Goal: Task Accomplishment & Management: Manage account settings

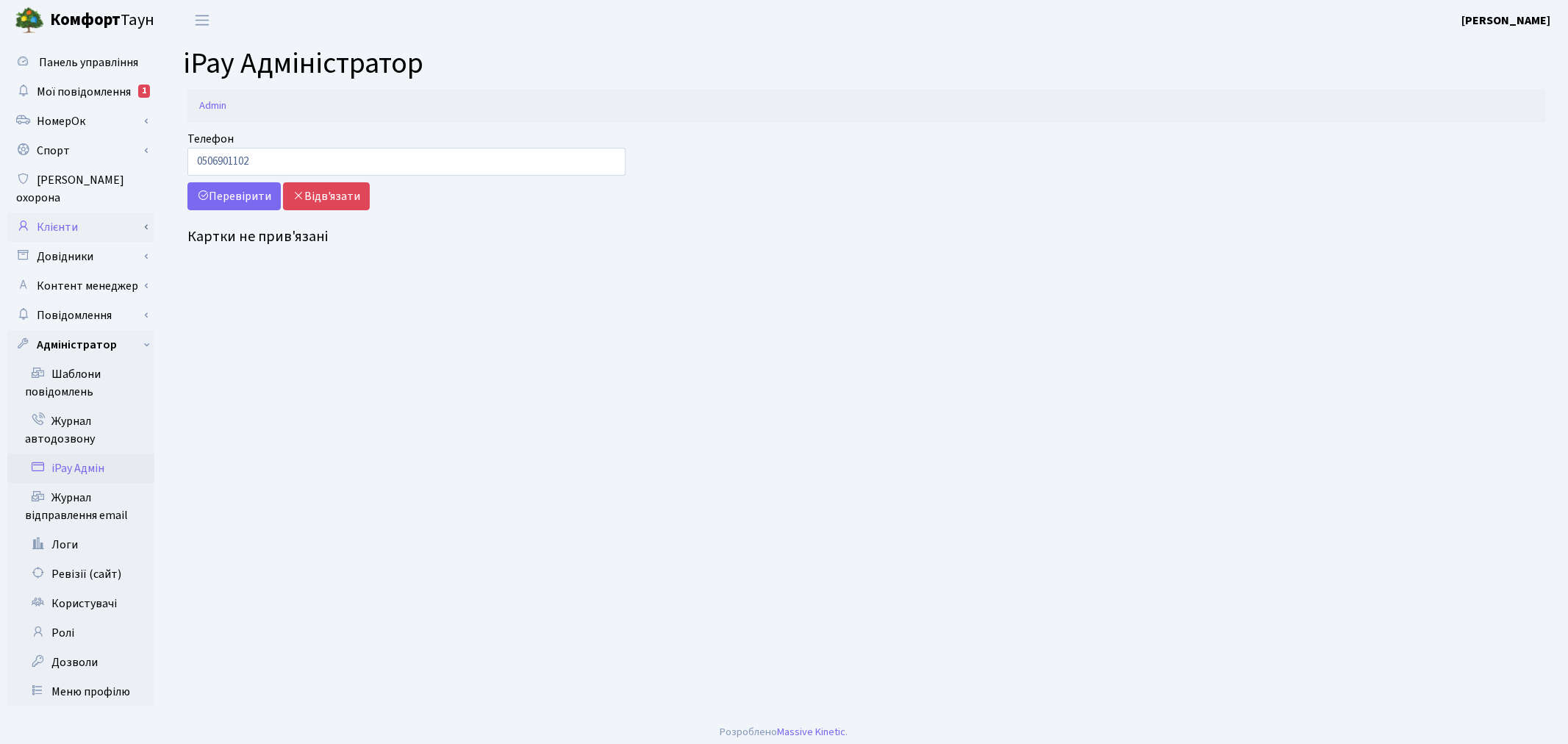
click at [119, 213] on link "Клієнти" at bounding box center [81, 227] width 147 height 30
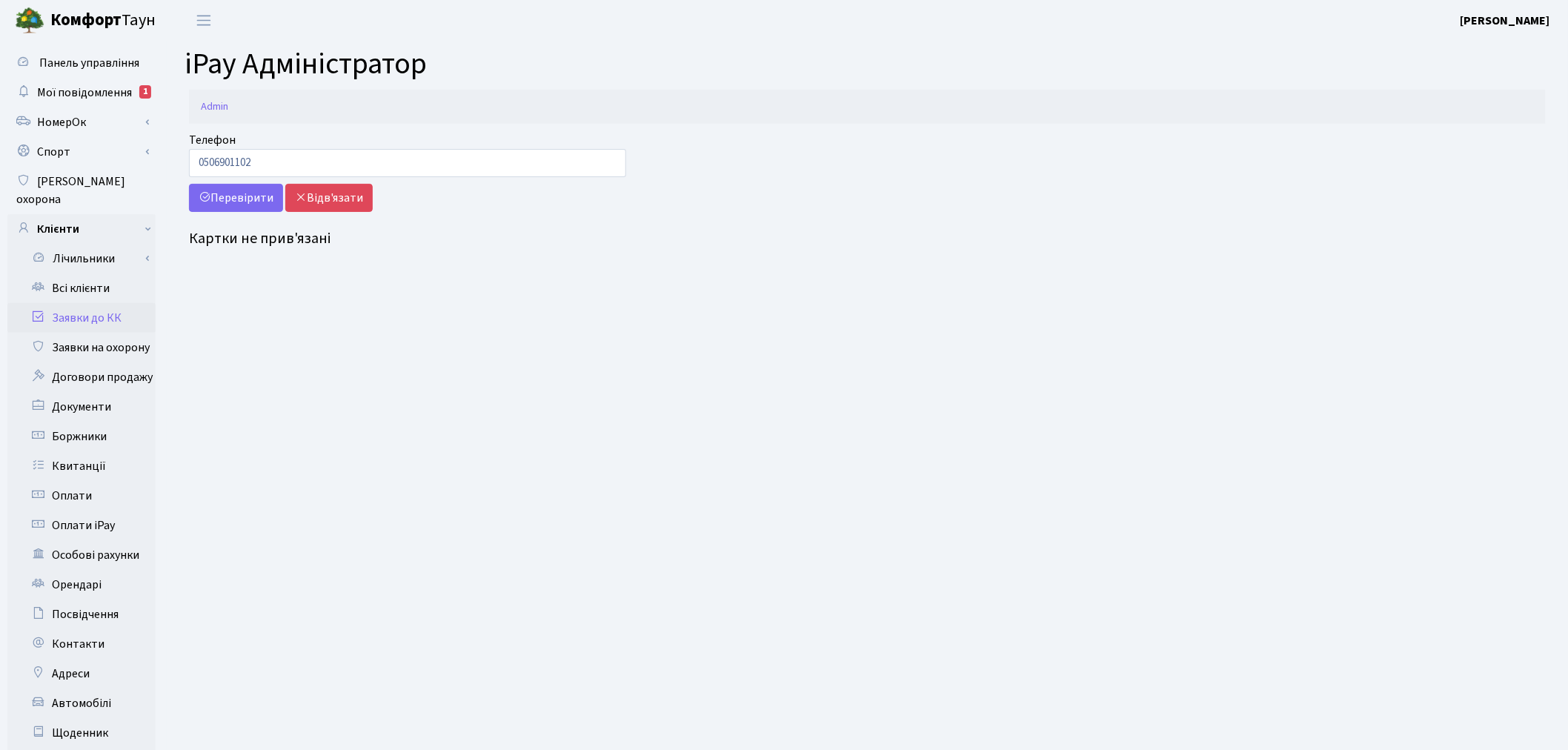
click at [127, 303] on link "Заявки до КК" at bounding box center [82, 318] width 149 height 30
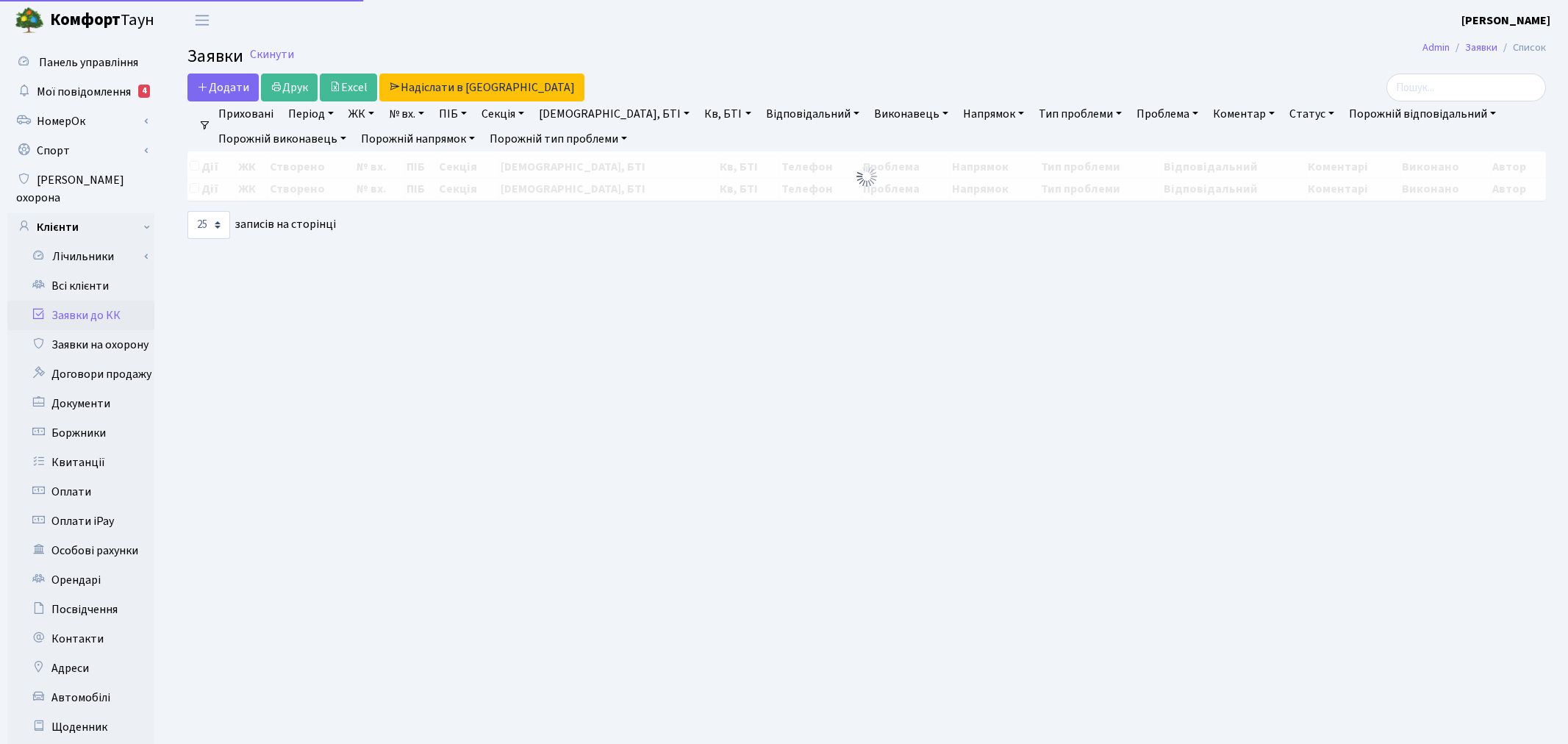
select select "25"
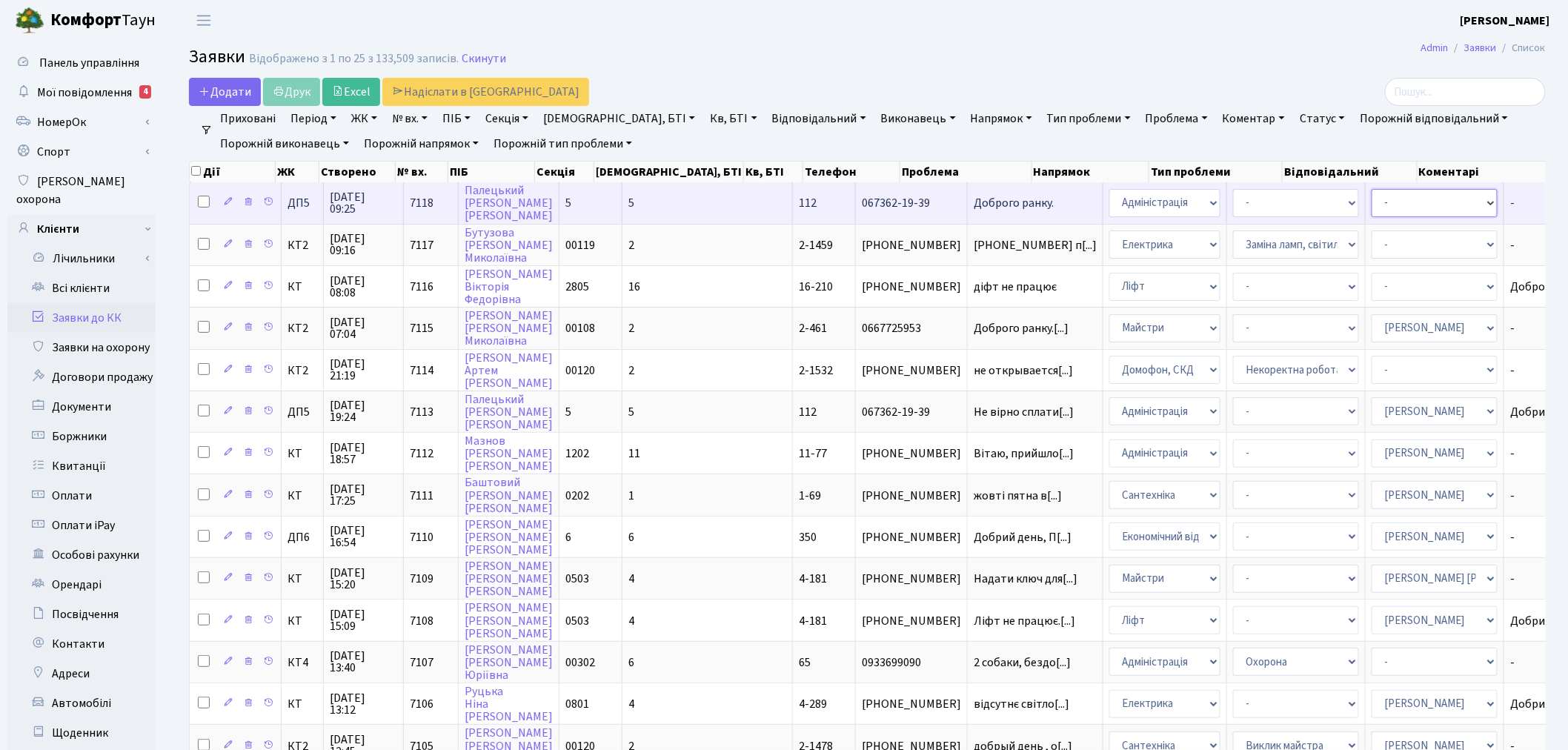
click at [1372, 202] on select "- Адміністратор ЖК КТ Вижул В. В. Гордієнко Н.В. Дядюшкін Д.Ю. Кипчук Т. А. Кла…" at bounding box center [1435, 203] width 126 height 28
select select "94"
click at [974, 197] on span "Доброго ранку." at bounding box center [1035, 203] width 123 height 12
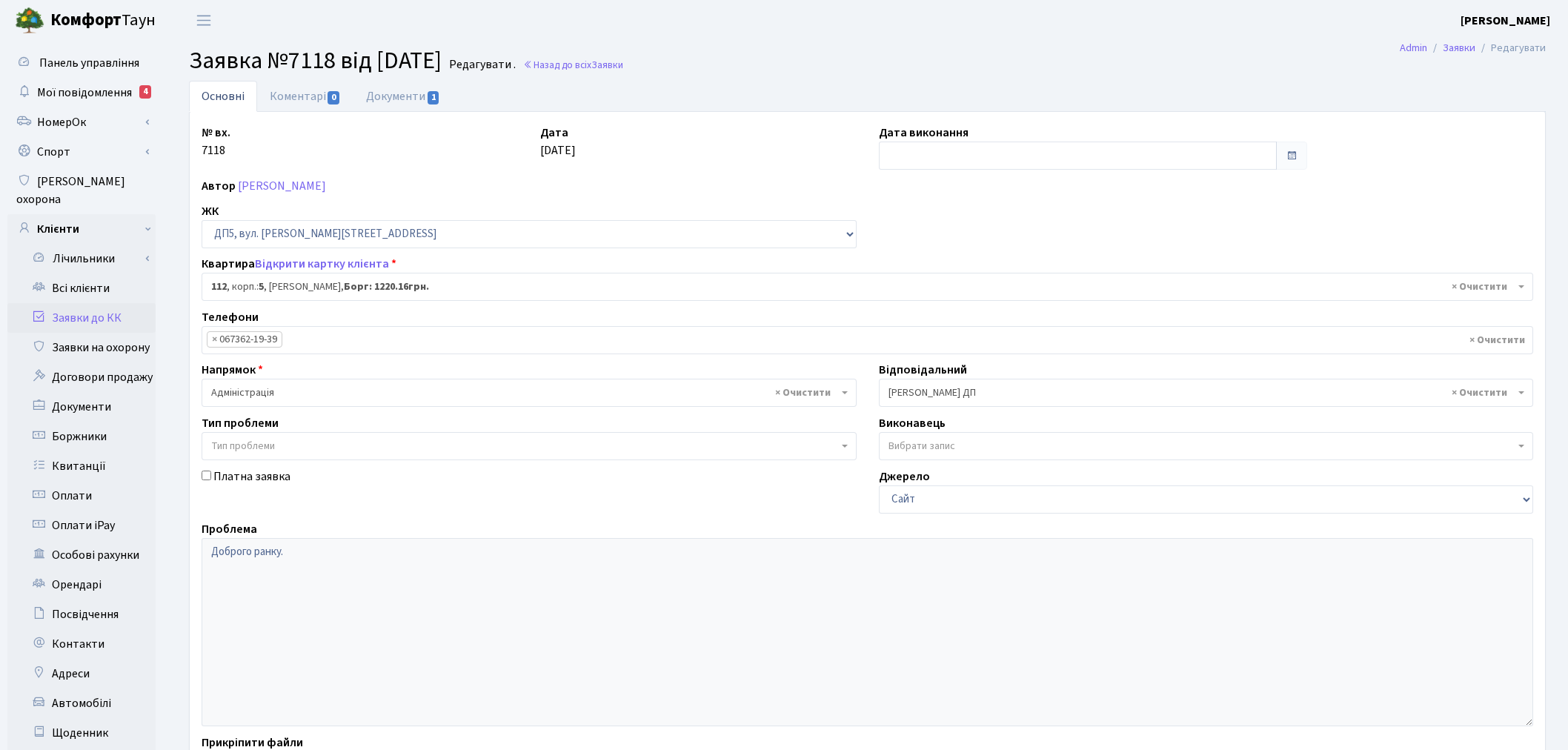
select select "45710"
click at [425, 86] on link "Документи 1" at bounding box center [403, 96] width 100 height 30
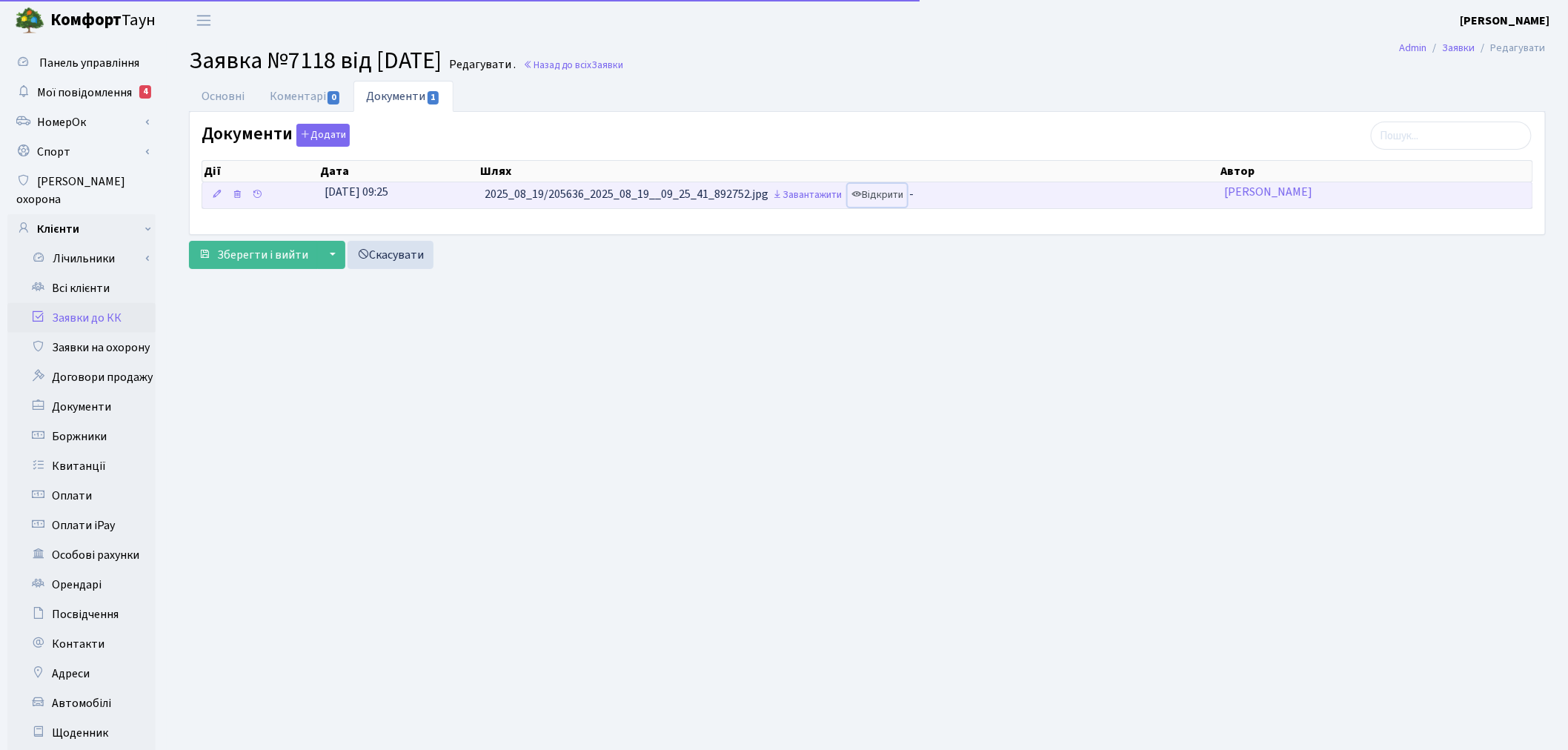
click at [883, 191] on link "Відкрити" at bounding box center [877, 195] width 59 height 23
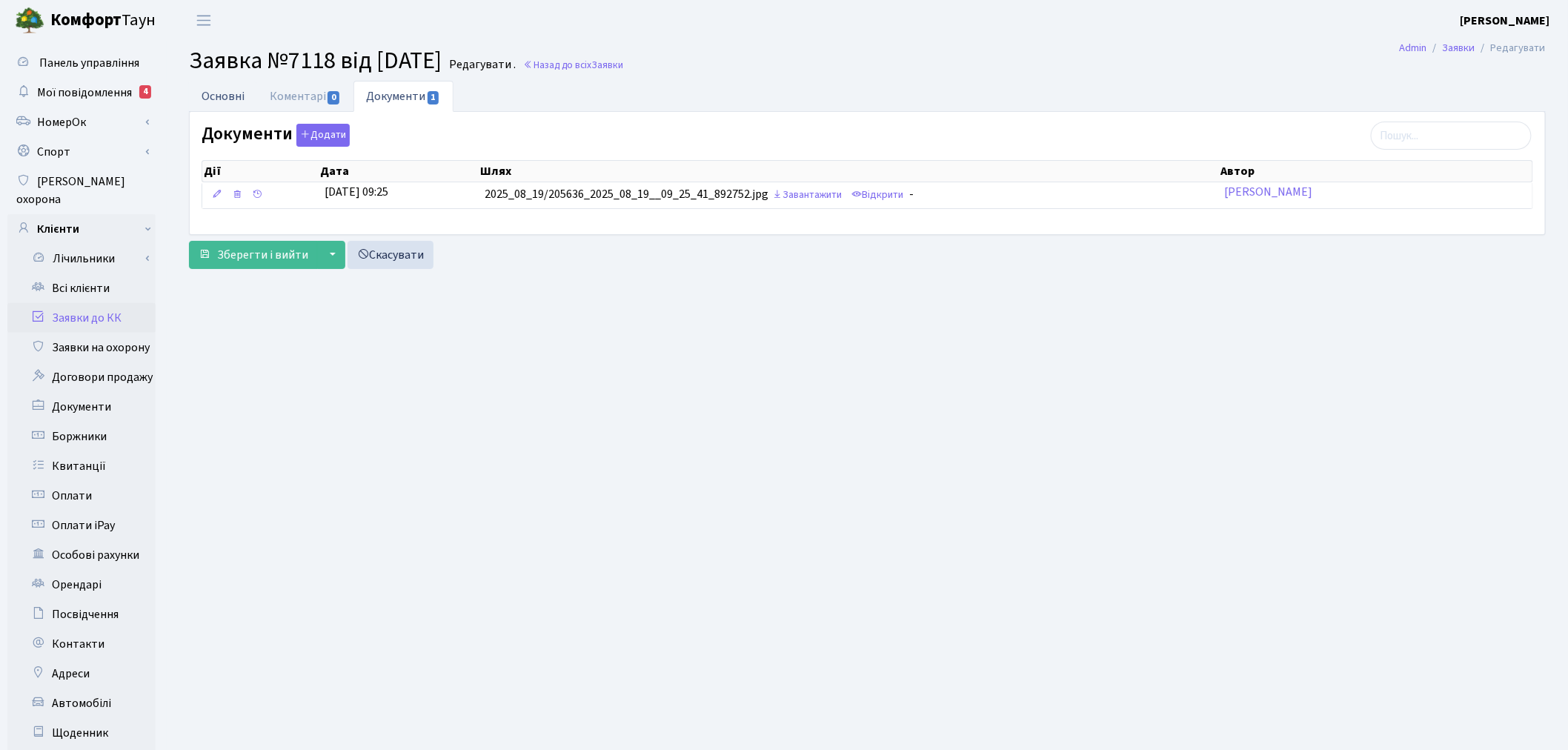
click at [191, 93] on link "Основні" at bounding box center [223, 96] width 69 height 30
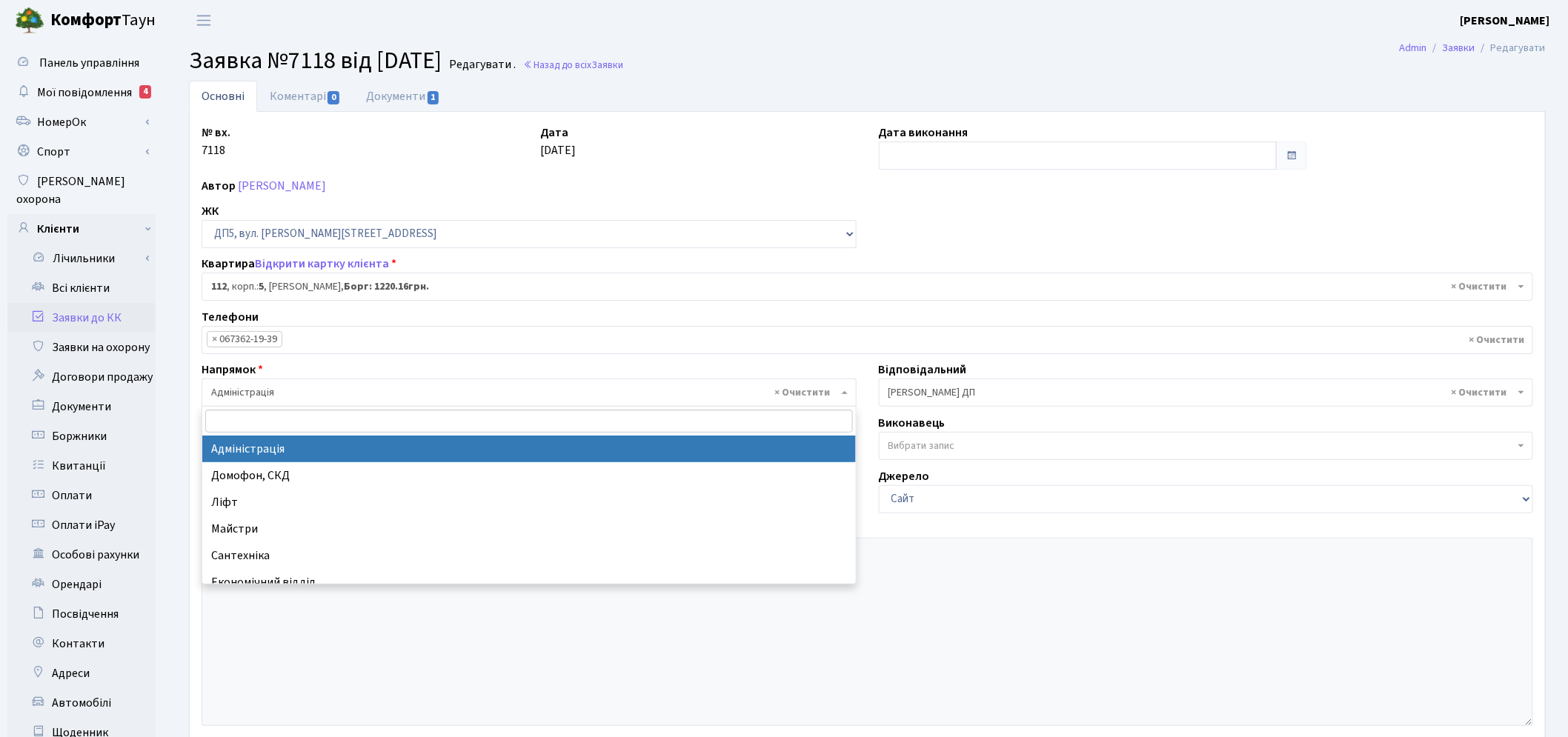
click at [475, 398] on span "× Адміністрація" at bounding box center [525, 393] width 627 height 15
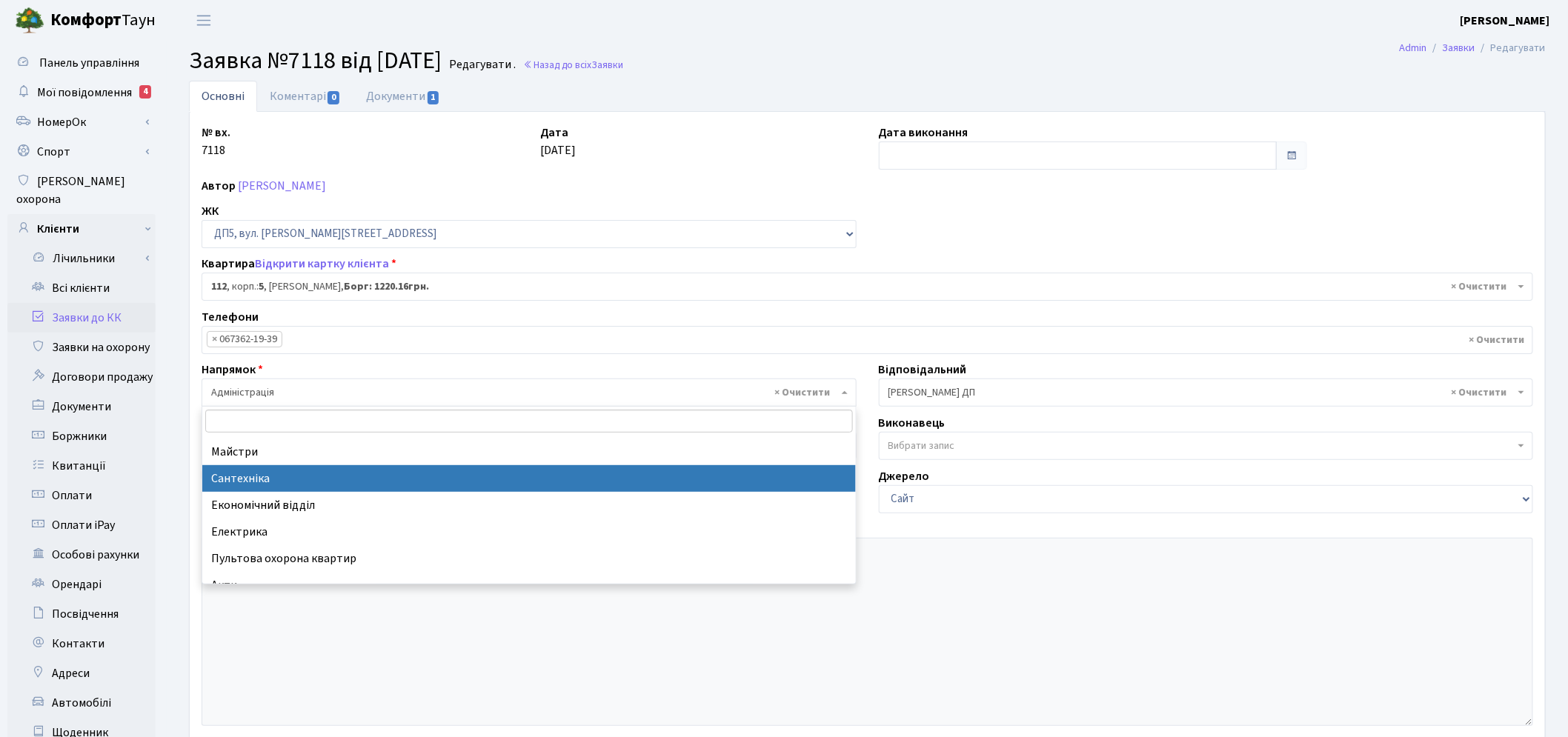
scroll to position [82, 0]
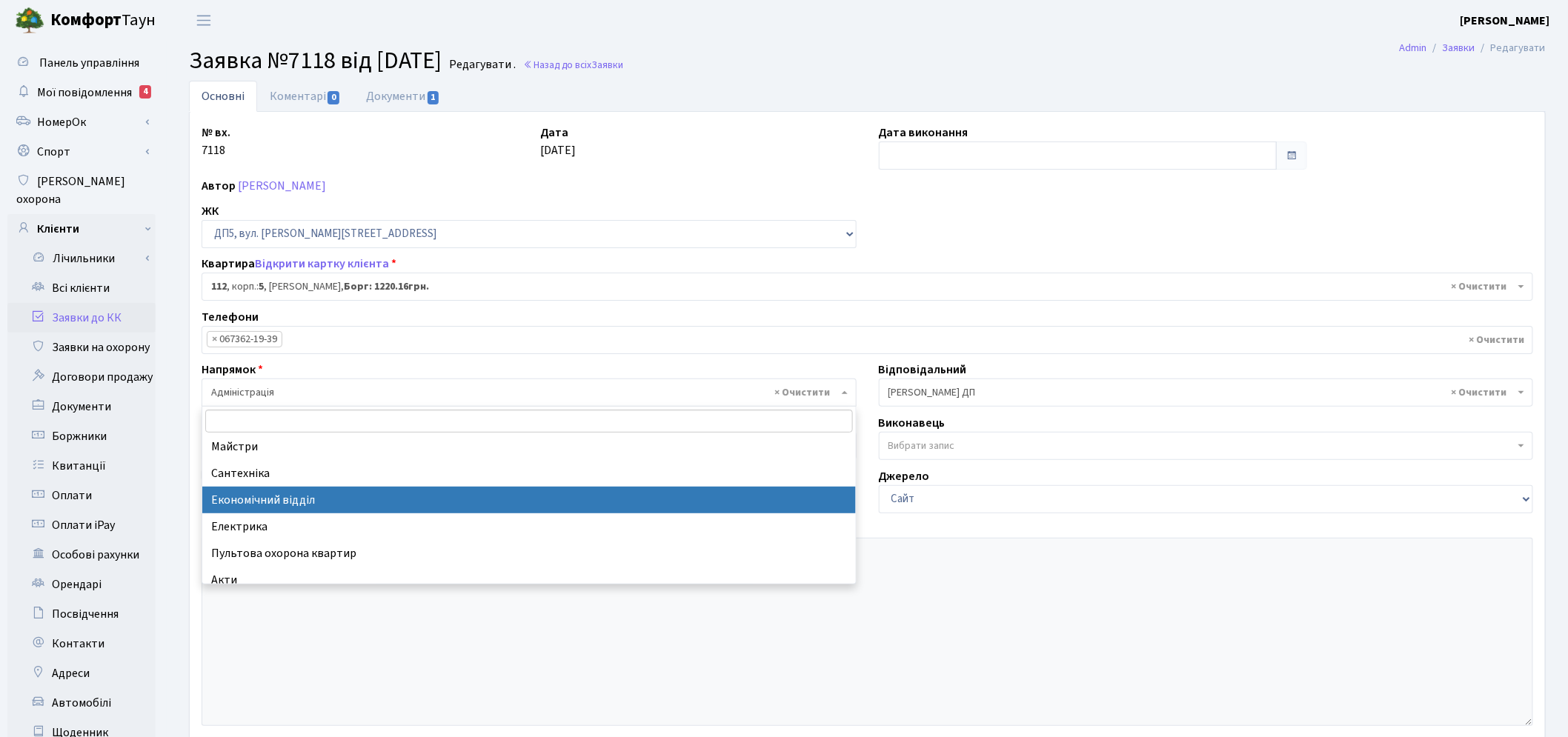
drag, startPoint x: 366, startPoint y: 499, endPoint x: 496, endPoint y: 455, distance: 137.2
select select "9"
select select
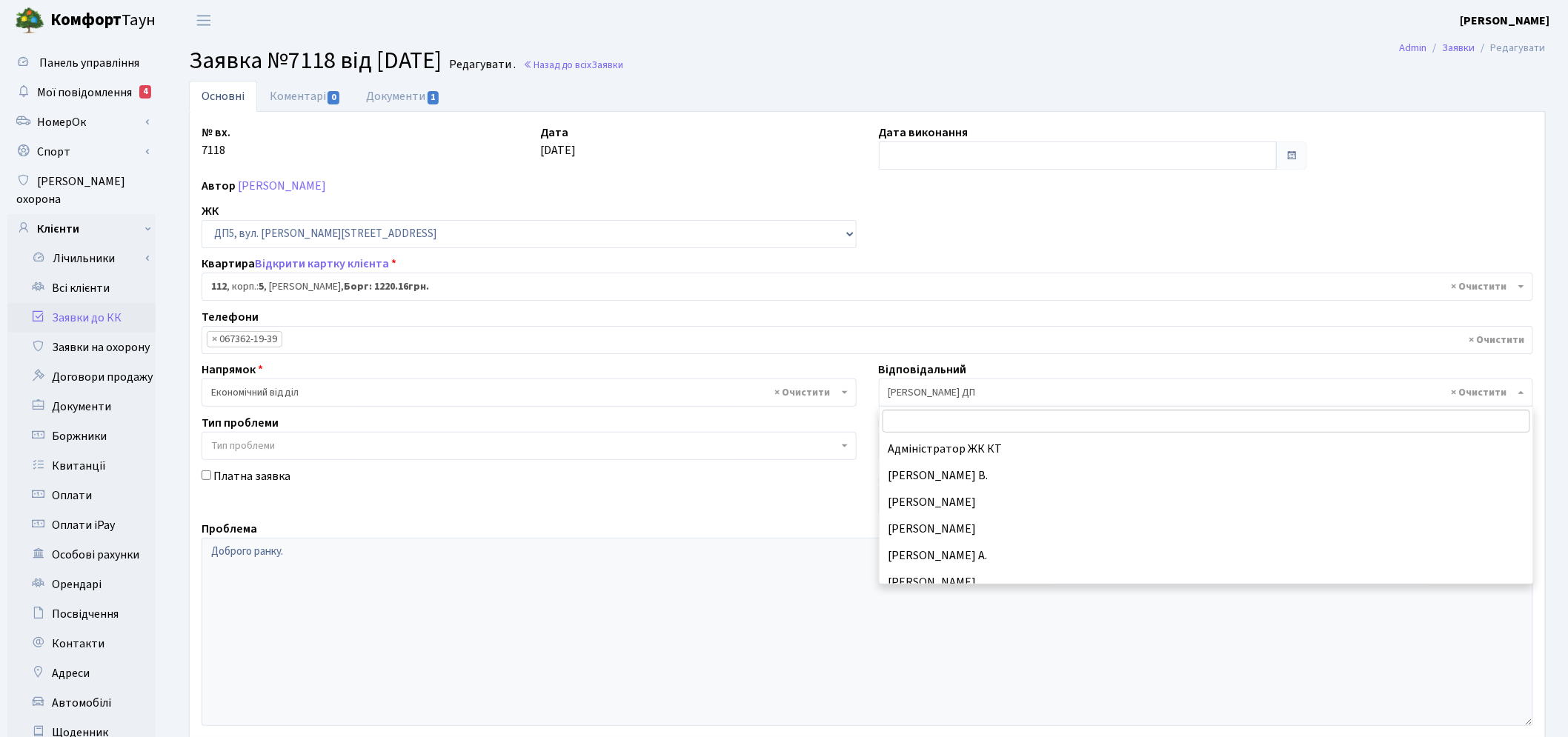
click at [960, 404] on span "× Сомова О.П. ДП" at bounding box center [1206, 393] width 655 height 28
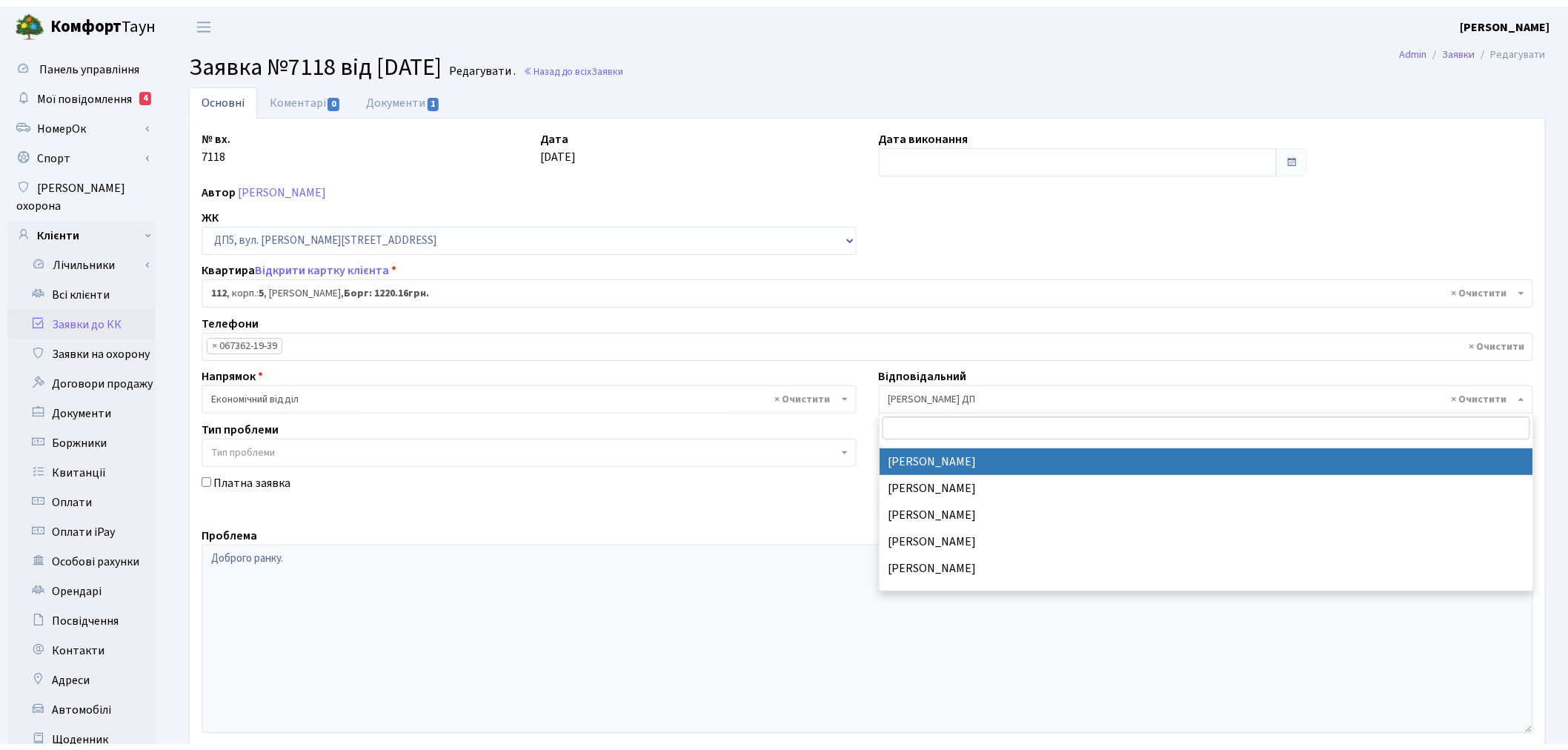
scroll to position [209, 0]
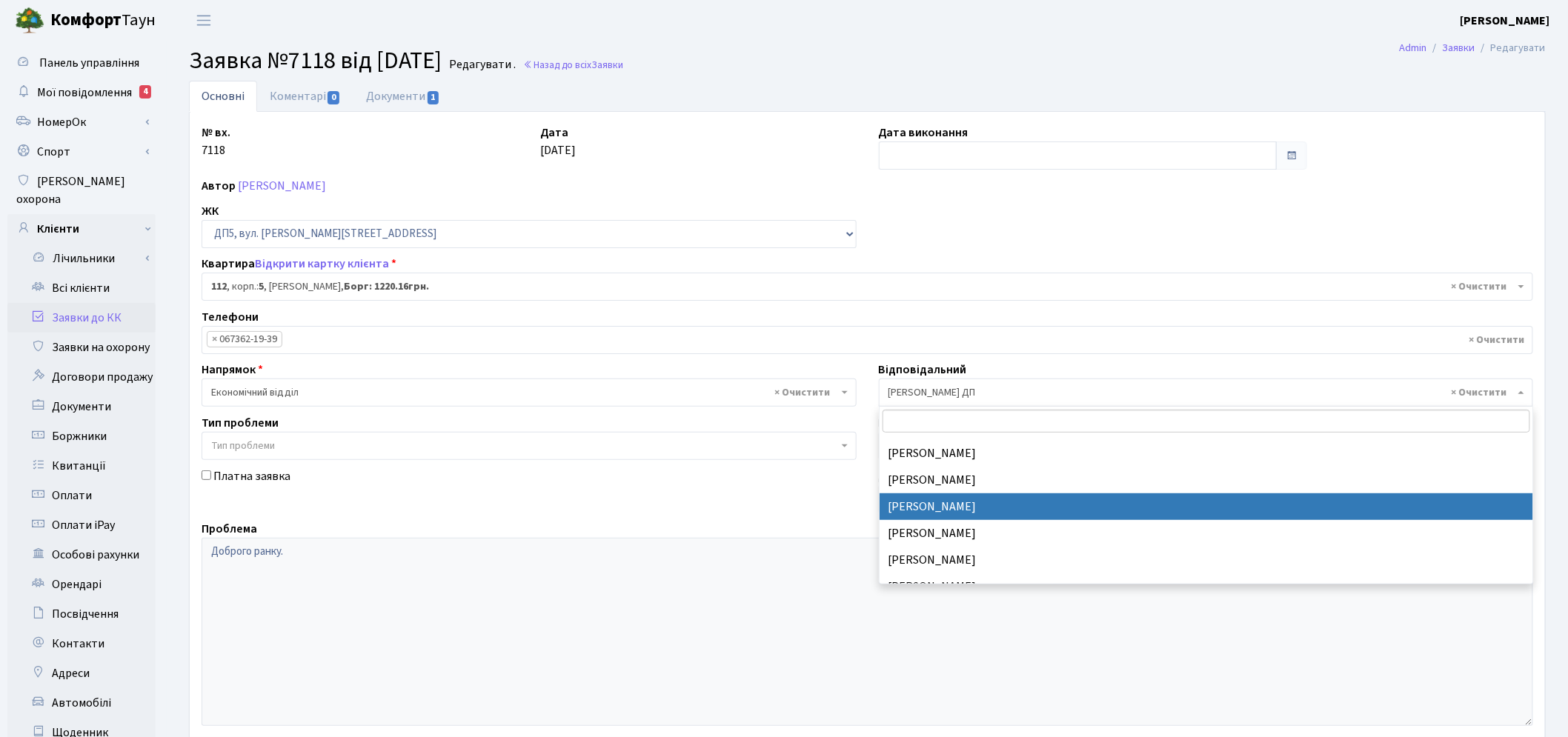
select select "33"
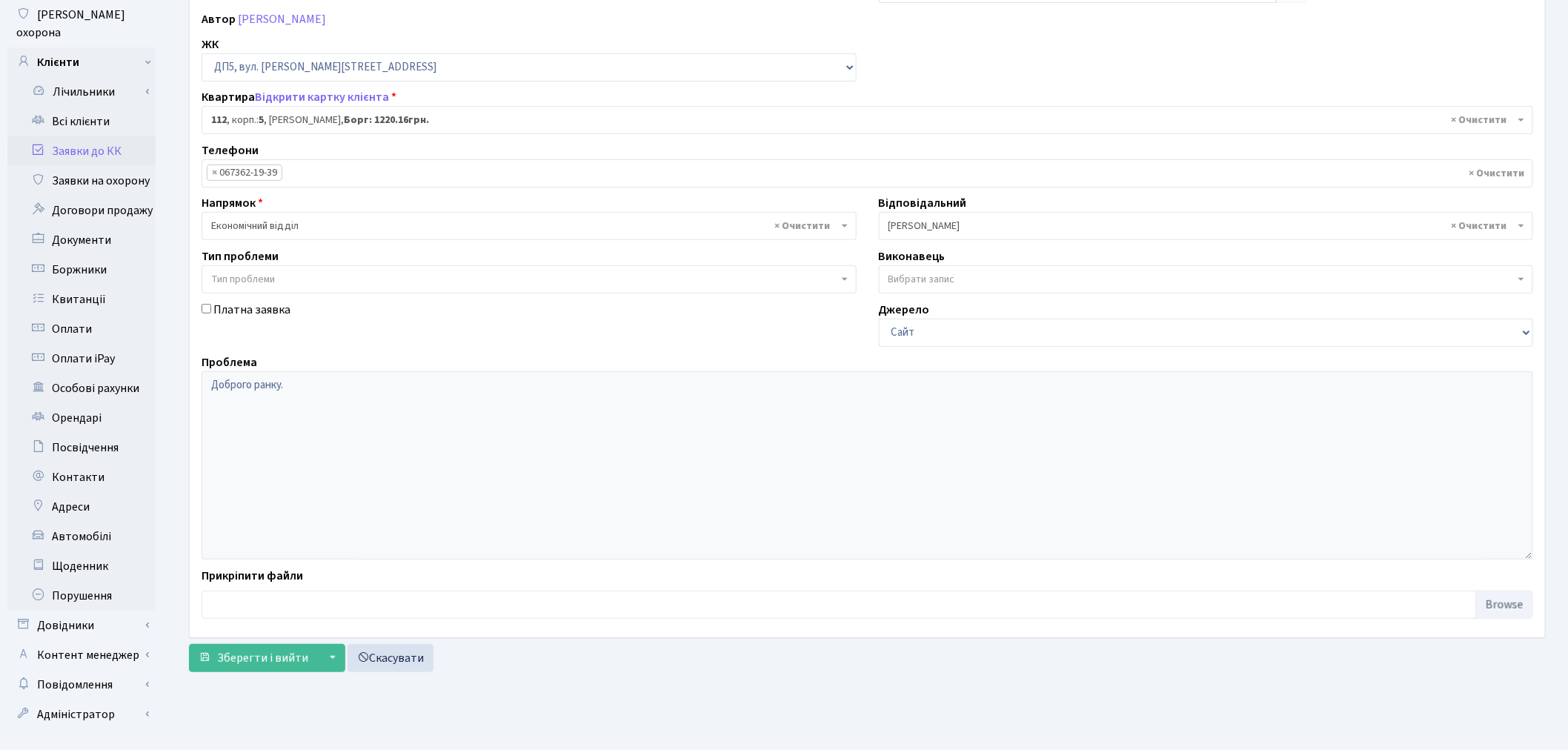
scroll to position [172, 0]
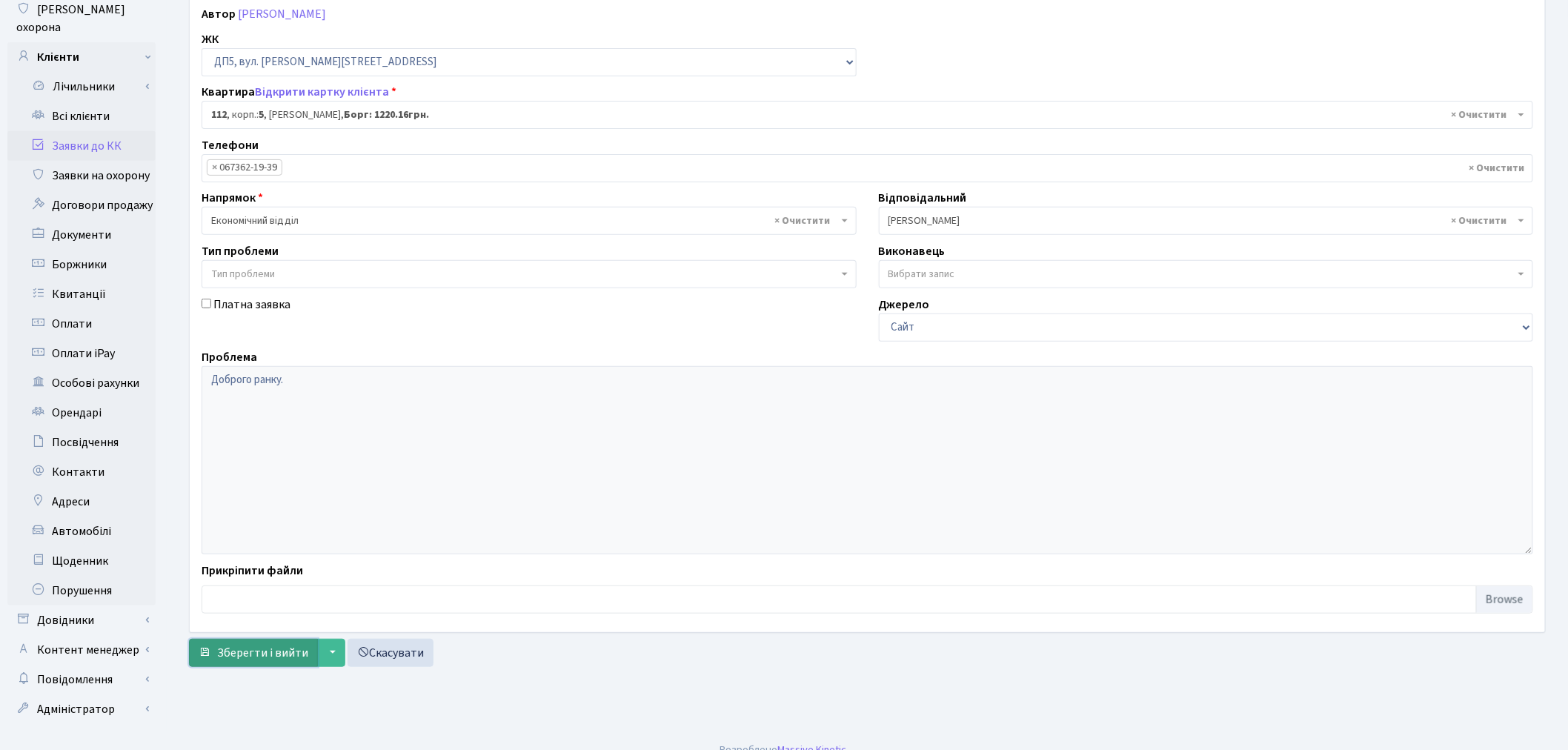
click at [247, 652] on span "Зберегти і вийти" at bounding box center [262, 652] width 91 height 16
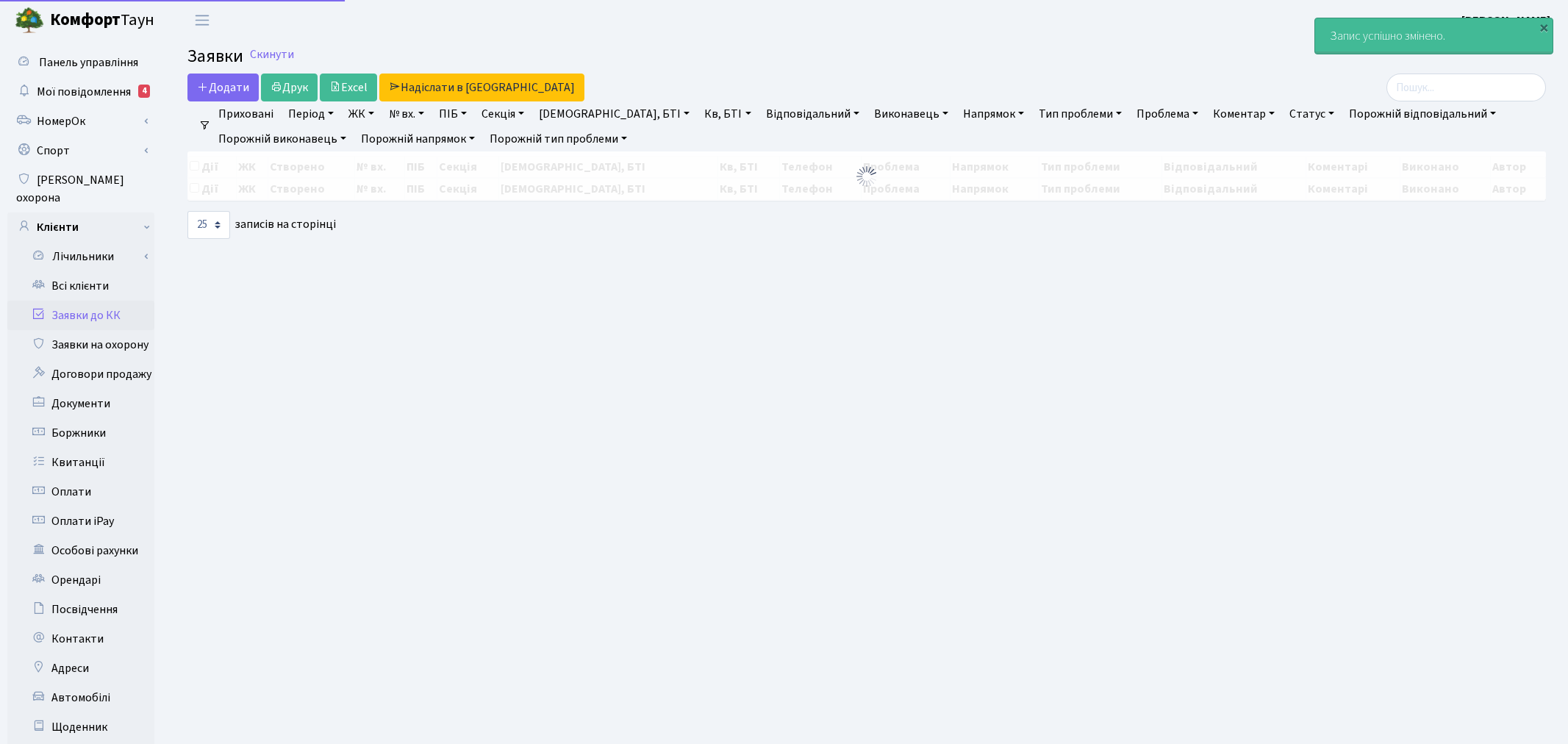
select select "25"
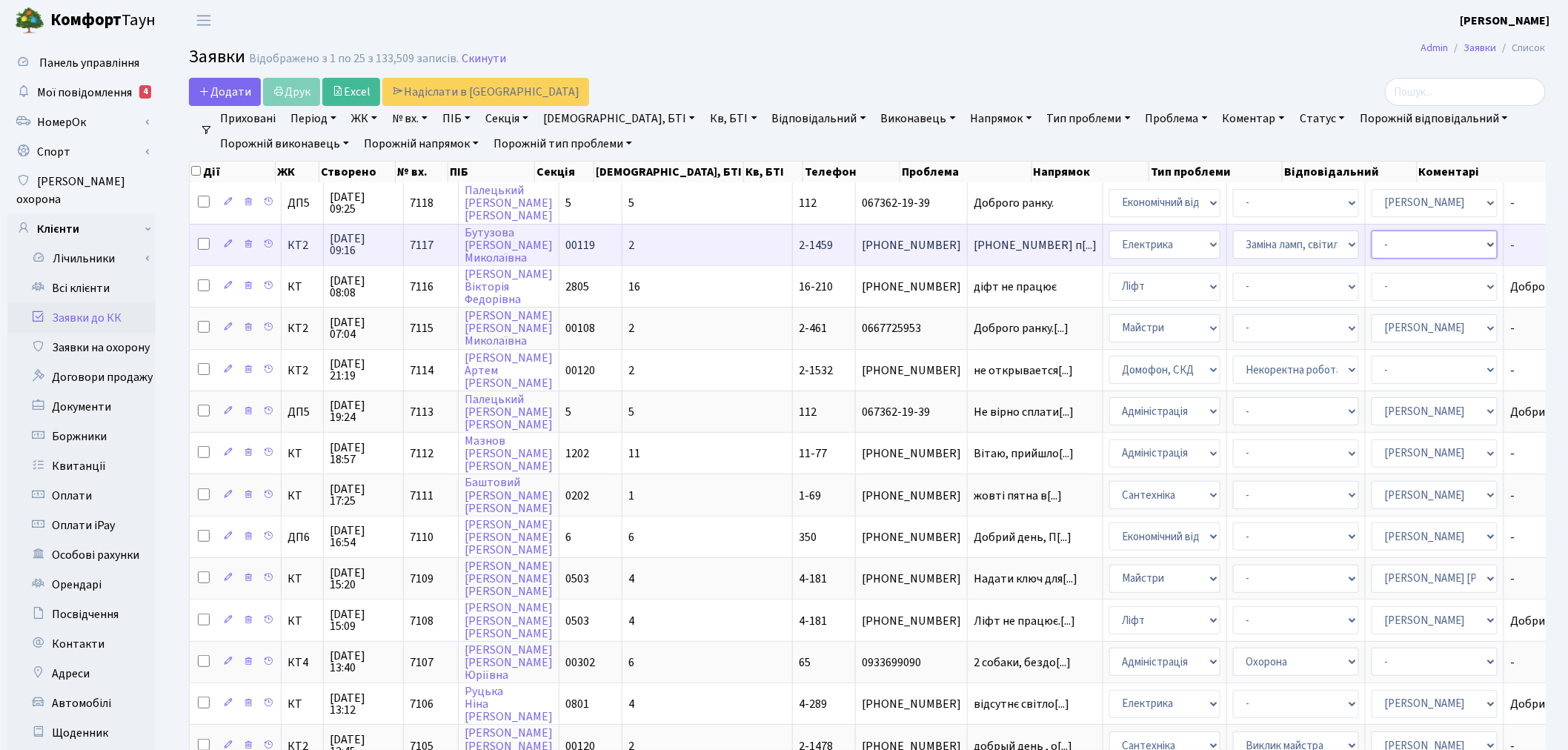
click at [1372, 253] on select "- Адміністратор ЖК КТ Вижул В. В. Гордієнко Н.В. Дядюшкін Д.Ю. Кипчук Т. А. Кла…" at bounding box center [1435, 244] width 126 height 28
select select "22"
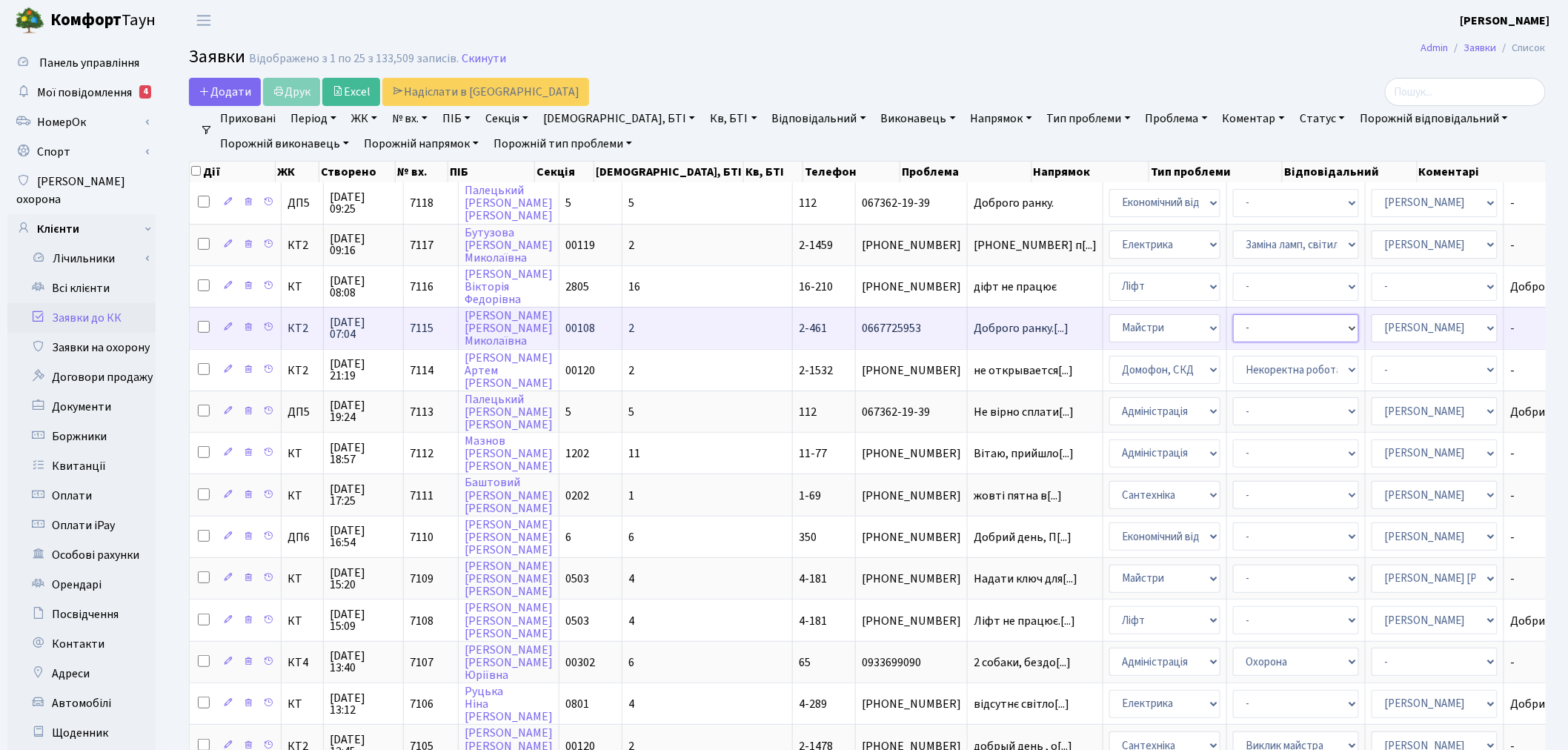
click at [1233, 317] on select "- Замовлення плану комунікацій Дитячі майданчики Озеленення Прибирання в будинк…" at bounding box center [1296, 328] width 126 height 28
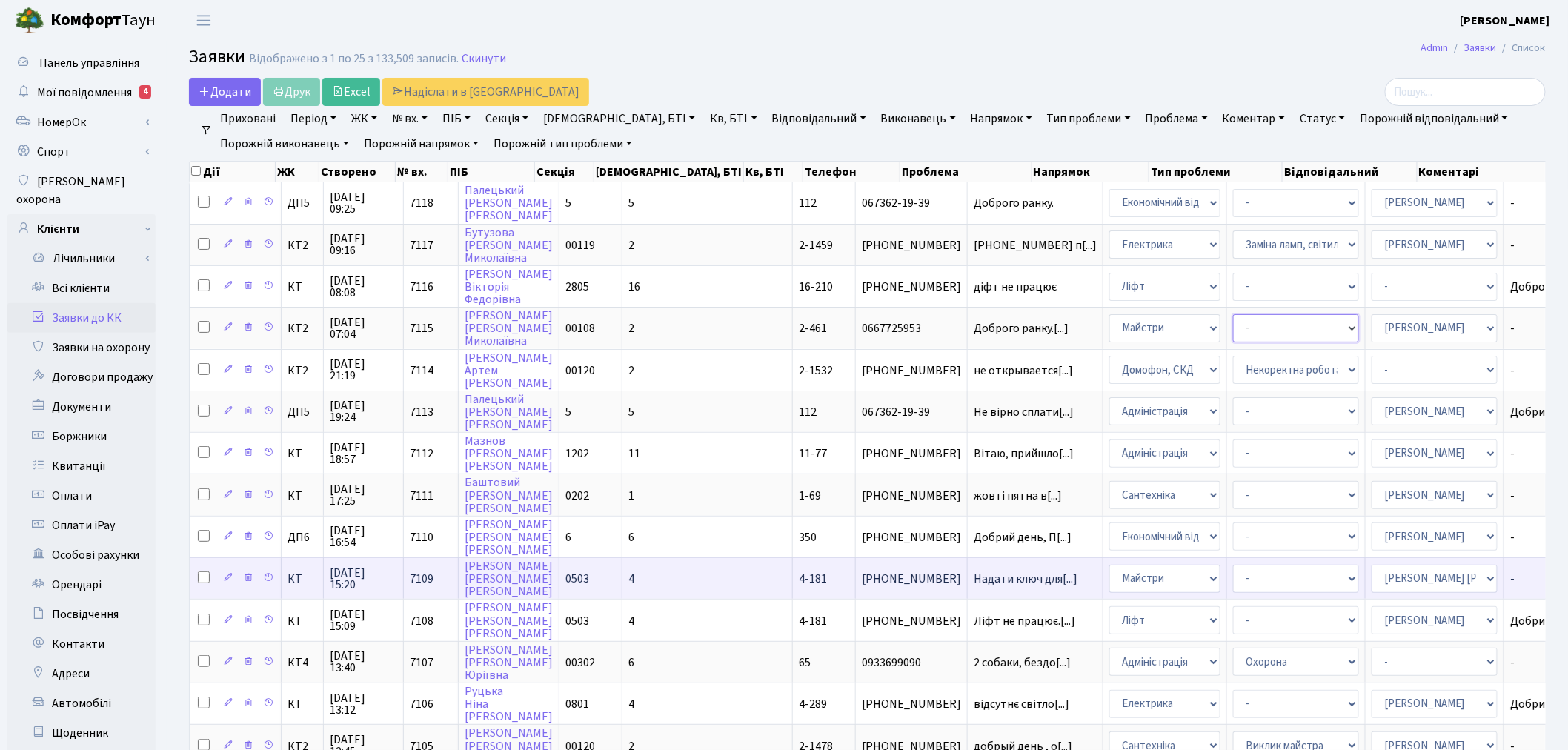
select select "62"
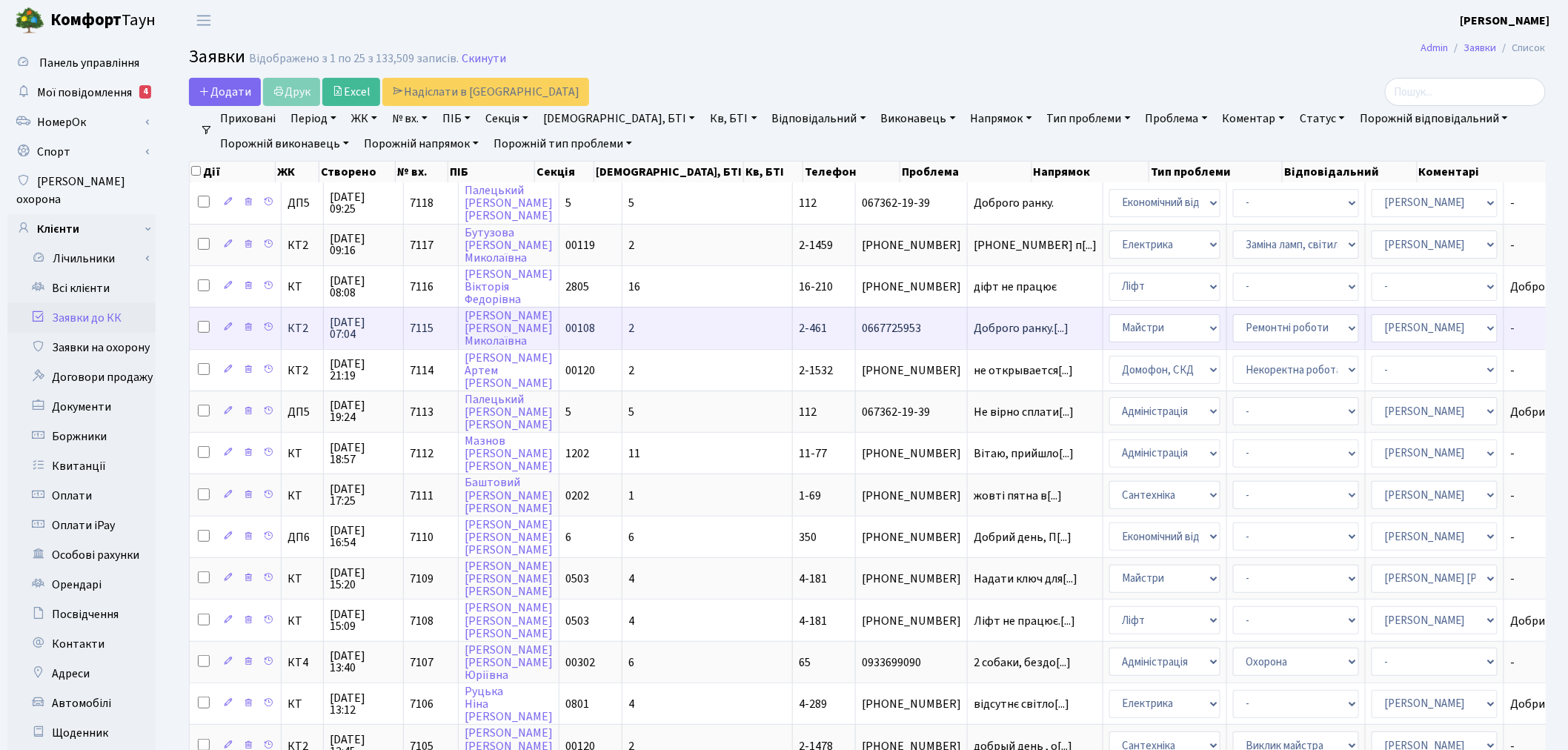
click at [855, 337] on td "0667725953" at bounding box center [911, 327] width 112 height 41
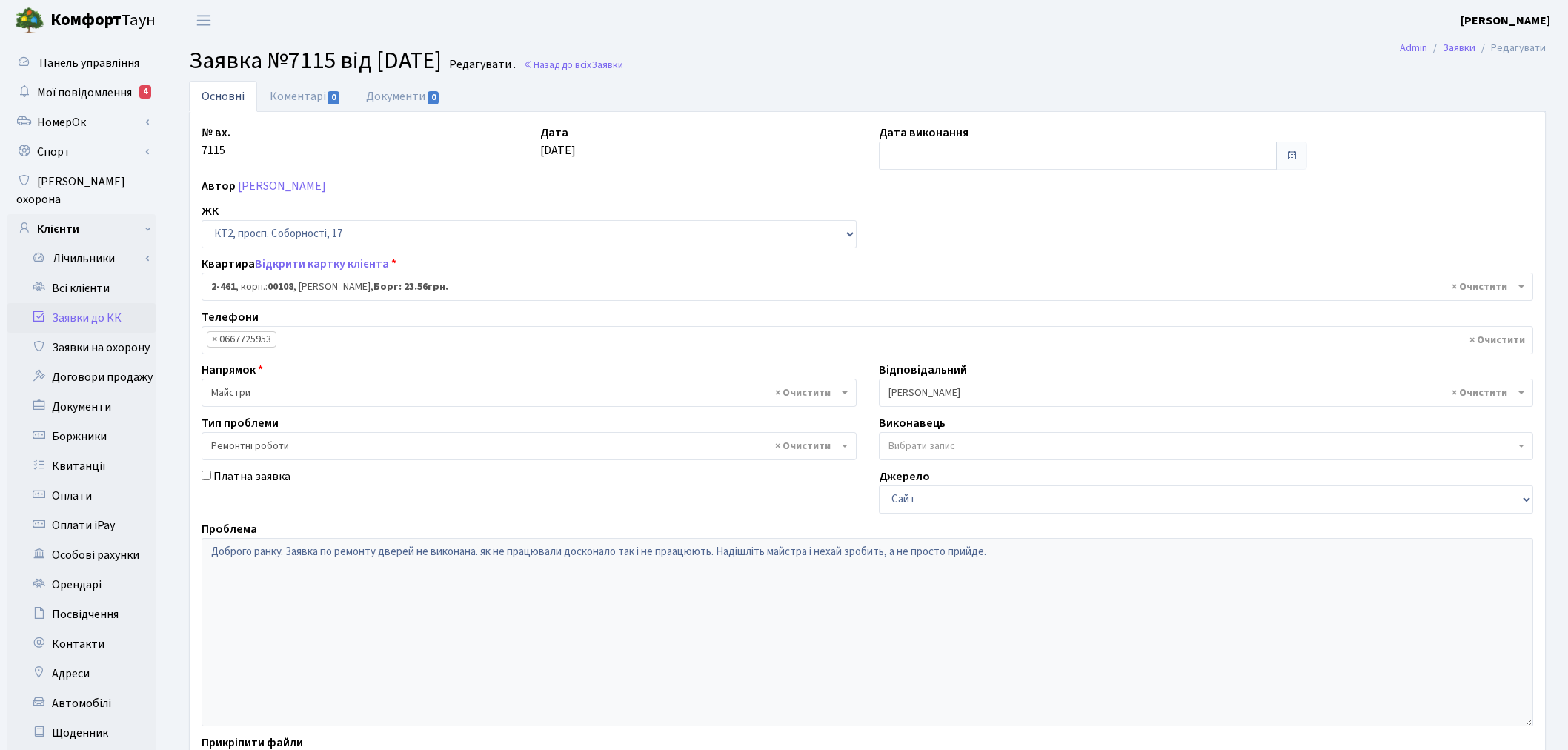
select select "15509"
select select "62"
click at [92, 273] on link "Всі клієнти" at bounding box center [82, 289] width 149 height 30
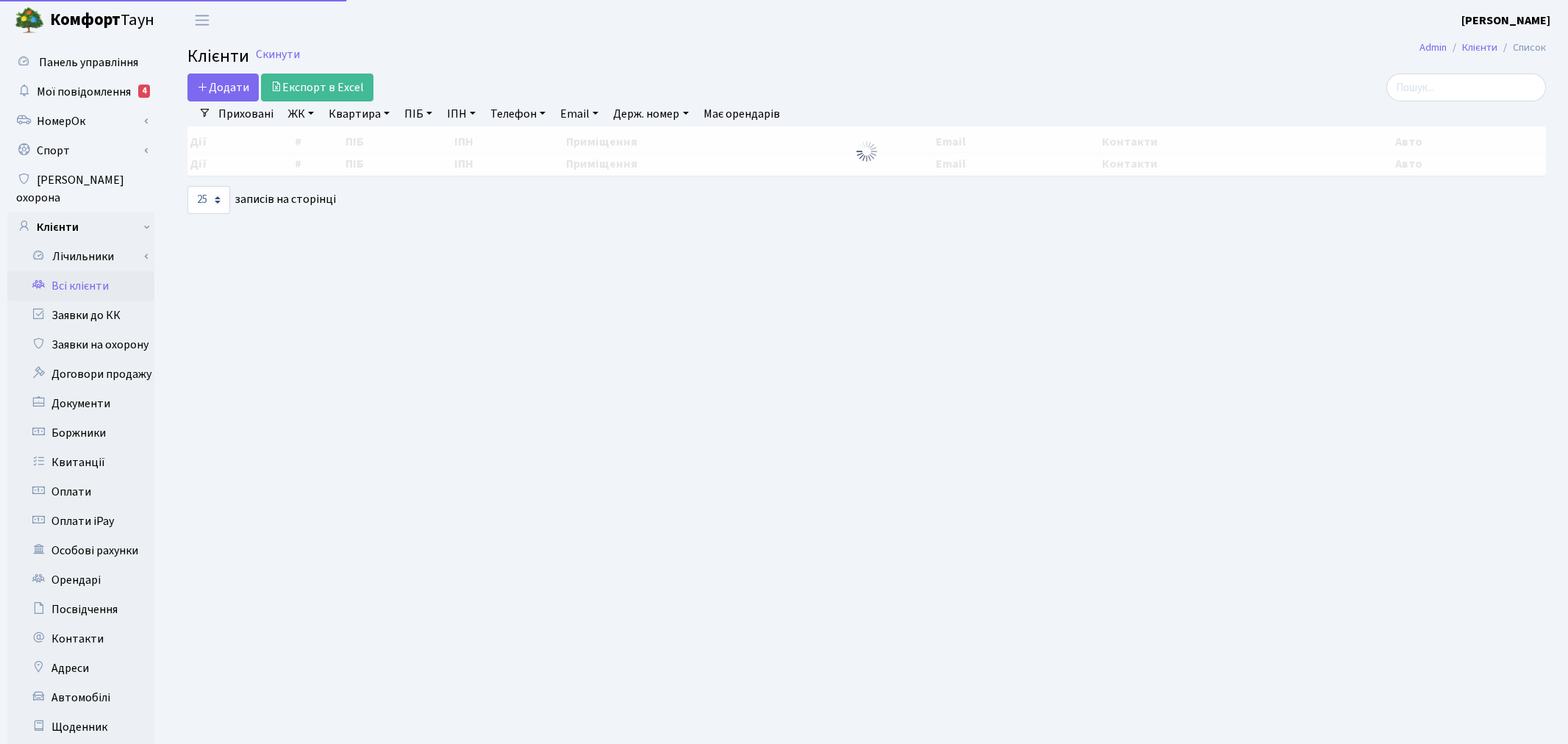
select select
select select "25"
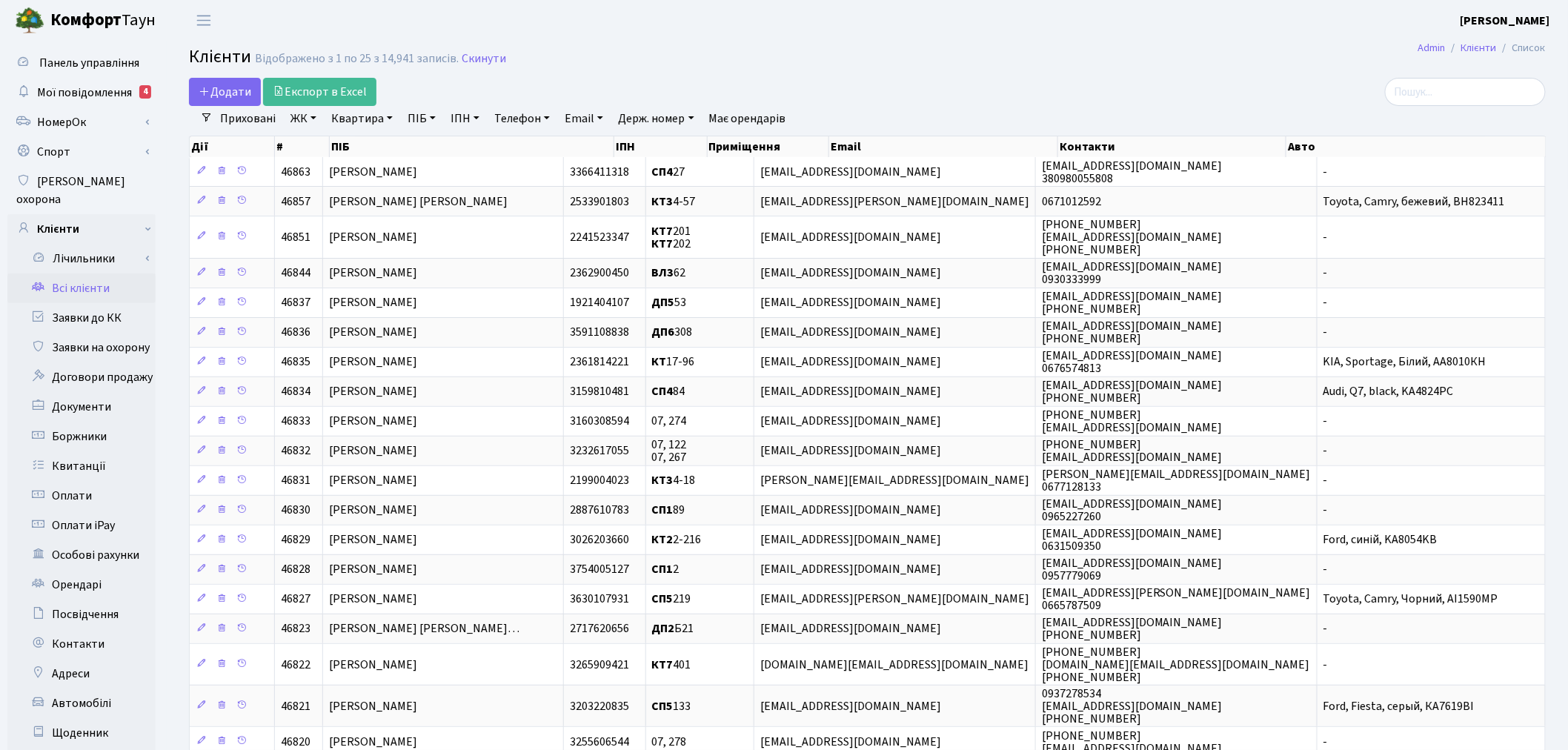
click at [298, 121] on link "ЖК" at bounding box center [304, 118] width 38 height 25
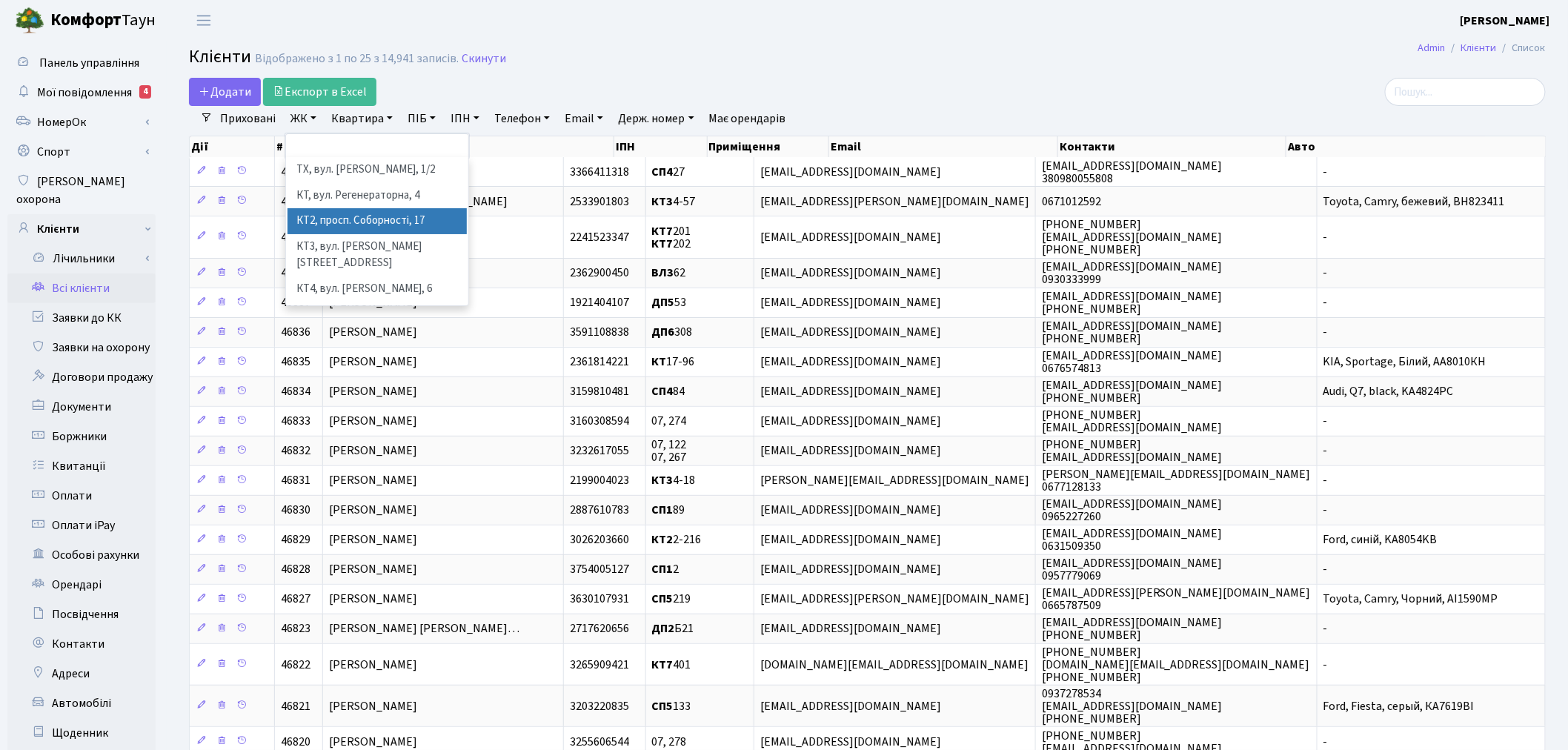
click at [352, 226] on li "КТ2, просп. Соборності, 17" at bounding box center [377, 221] width 180 height 26
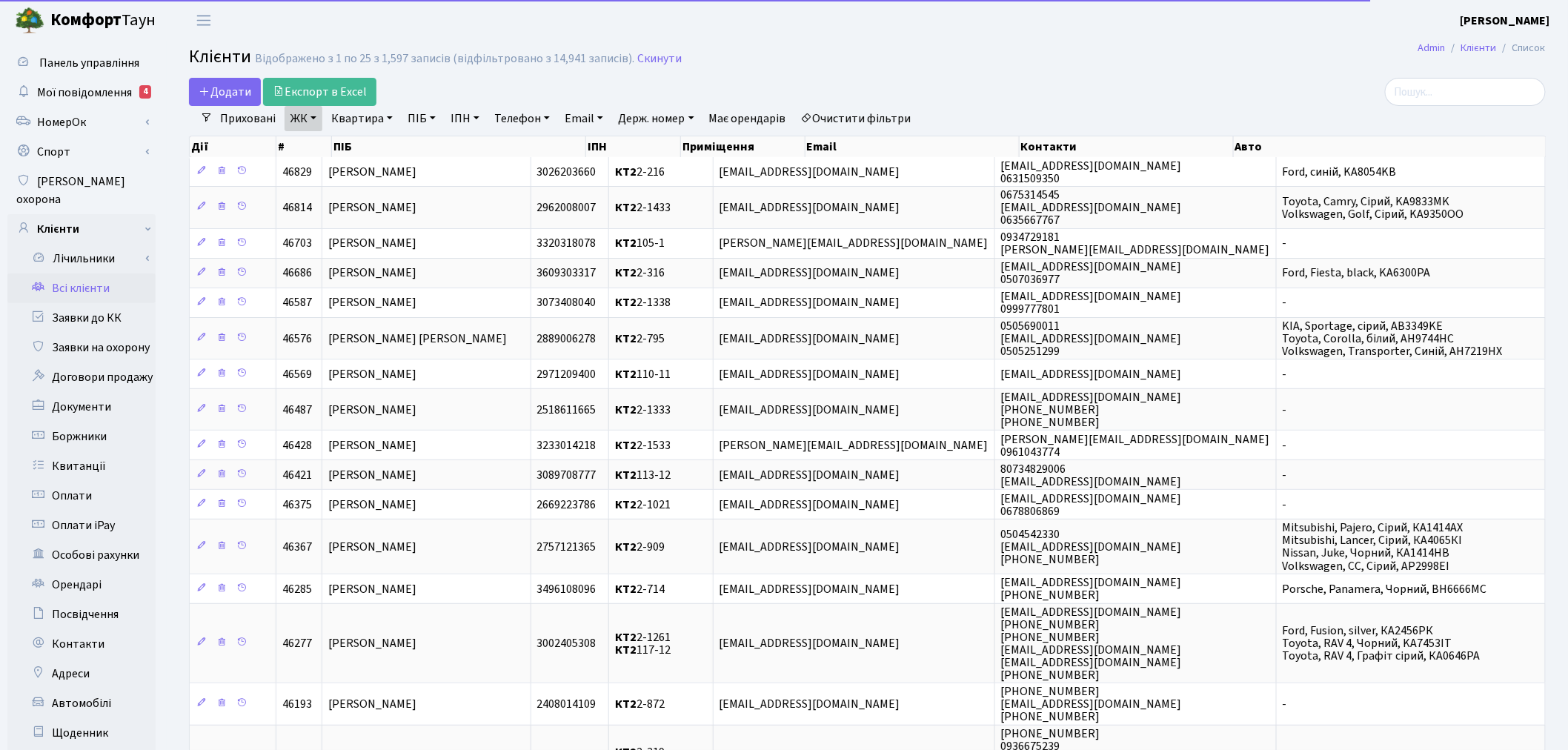
click at [372, 122] on link "Квартира" at bounding box center [362, 118] width 73 height 25
click at [366, 146] on input "text" at bounding box center [369, 148] width 86 height 28
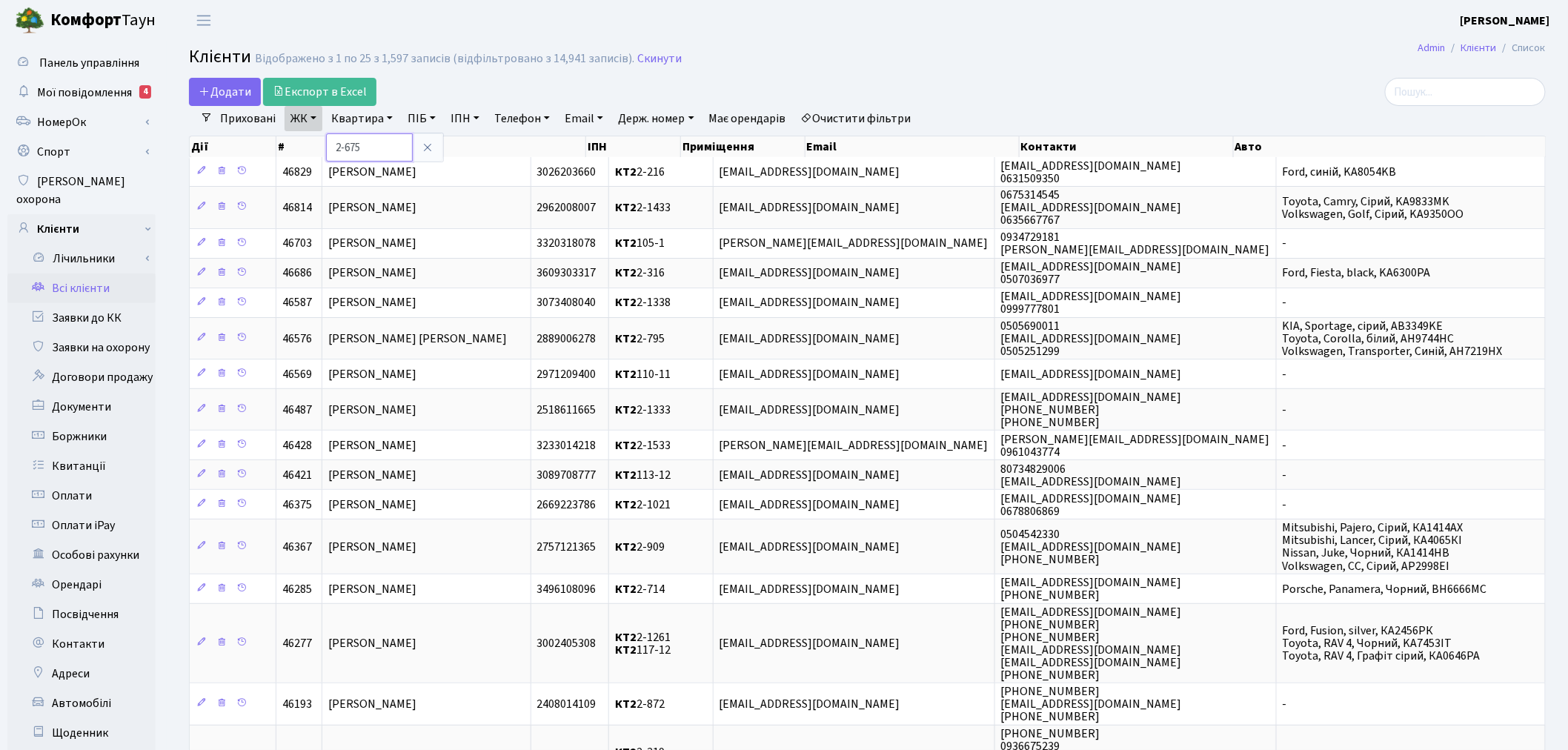
type input "2-675"
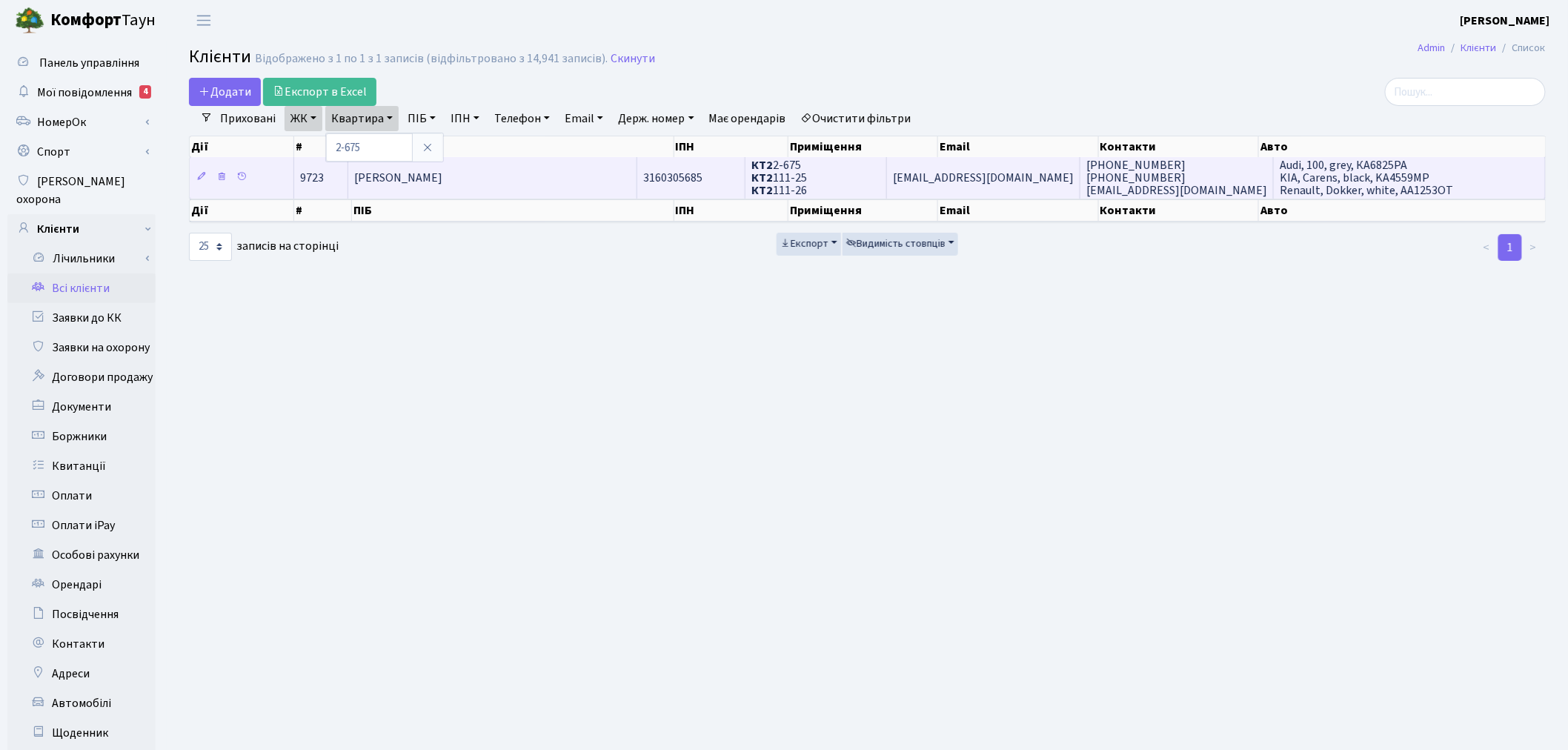
click at [886, 188] on td "КТ2 2-675 КТ2 111-25 КТ2 111-26" at bounding box center [816, 177] width 142 height 40
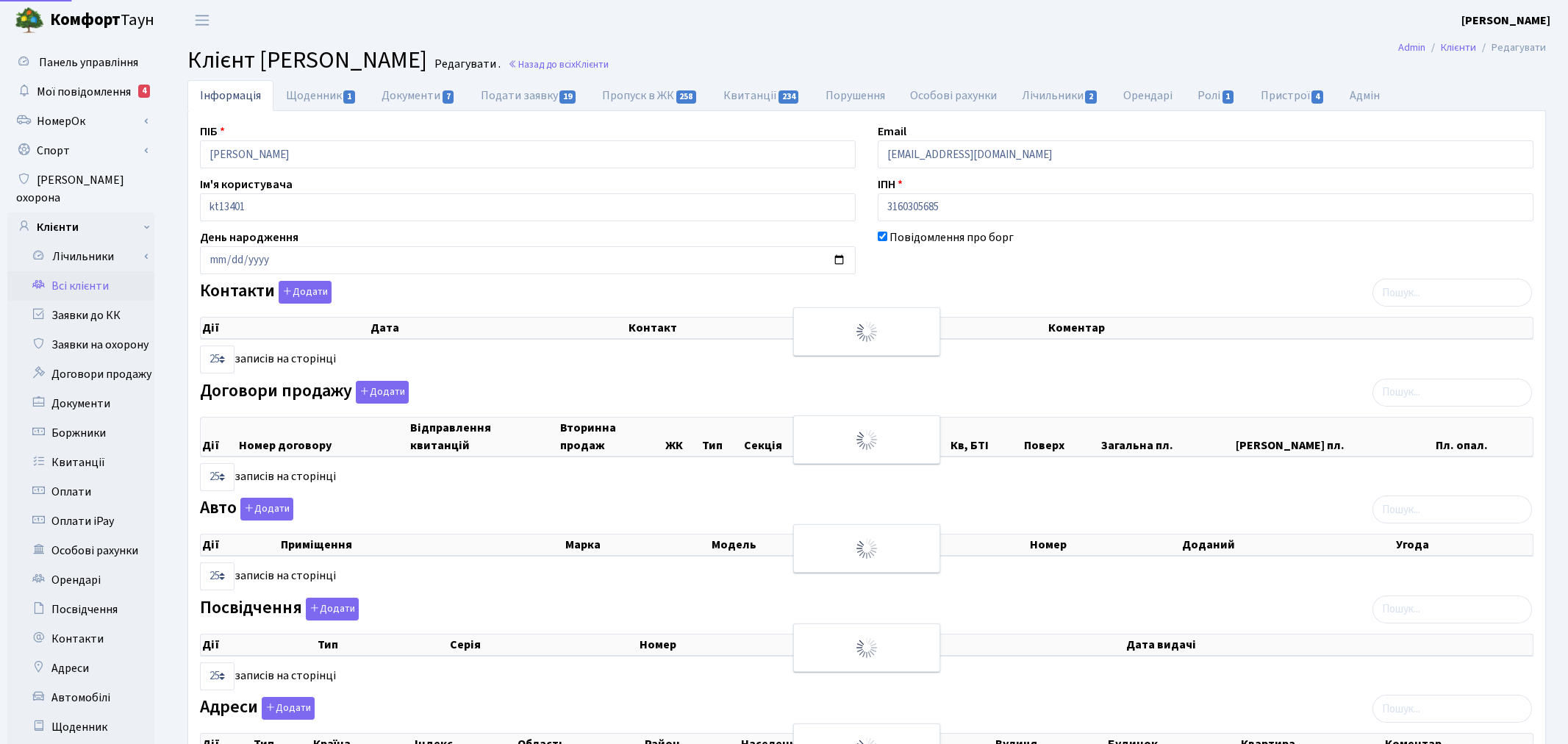
select select "25"
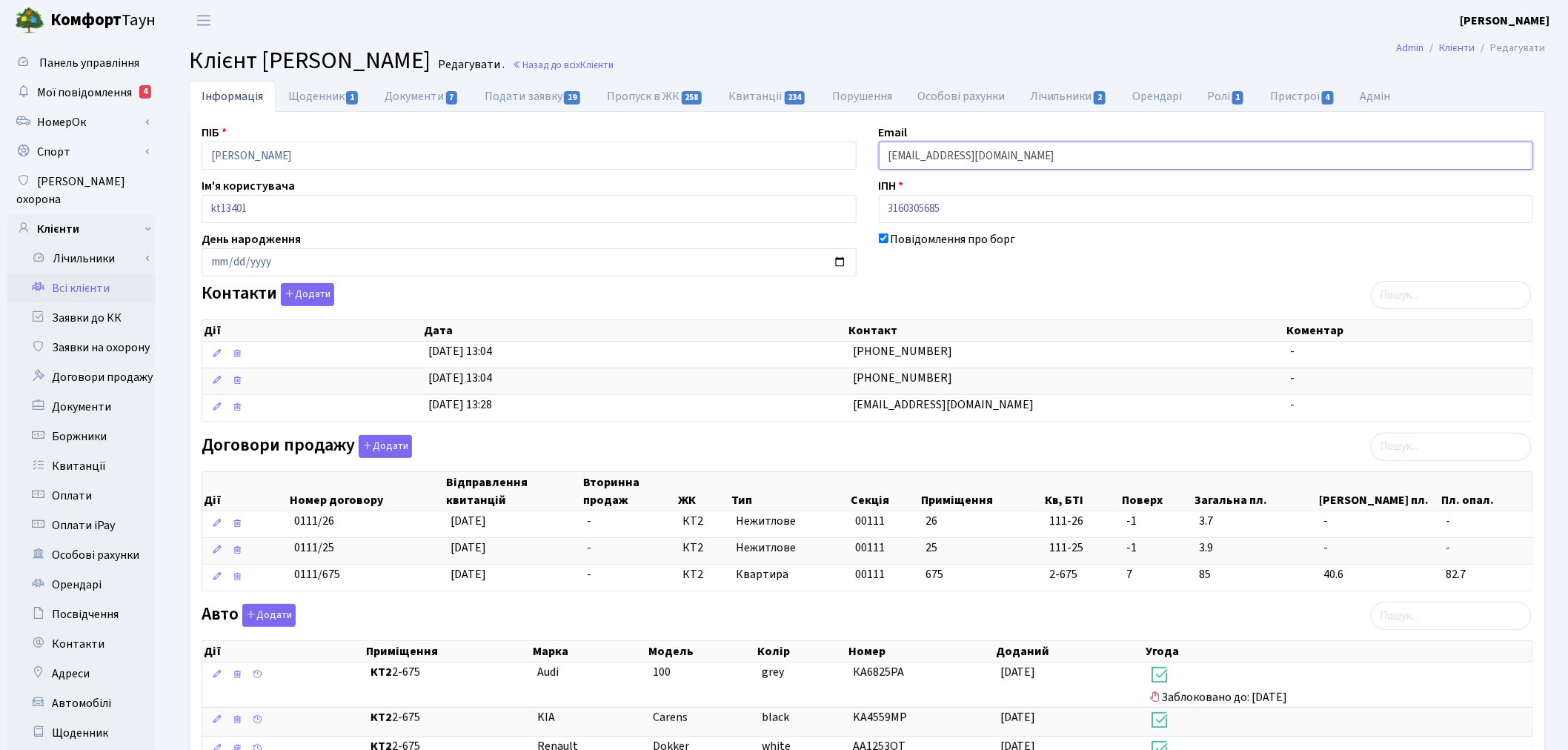
drag, startPoint x: 1002, startPoint y: 156, endPoint x: 860, endPoint y: 159, distance: 142.0
click at [860, 159] on div "ПІБ [PERSON_NAME] Email [EMAIL_ADDRESS][DOMAIN_NAME] Ім'я користувача kt13401 І…" at bounding box center [868, 562] width 1354 height 877
